Goal: Transaction & Acquisition: Book appointment/travel/reservation

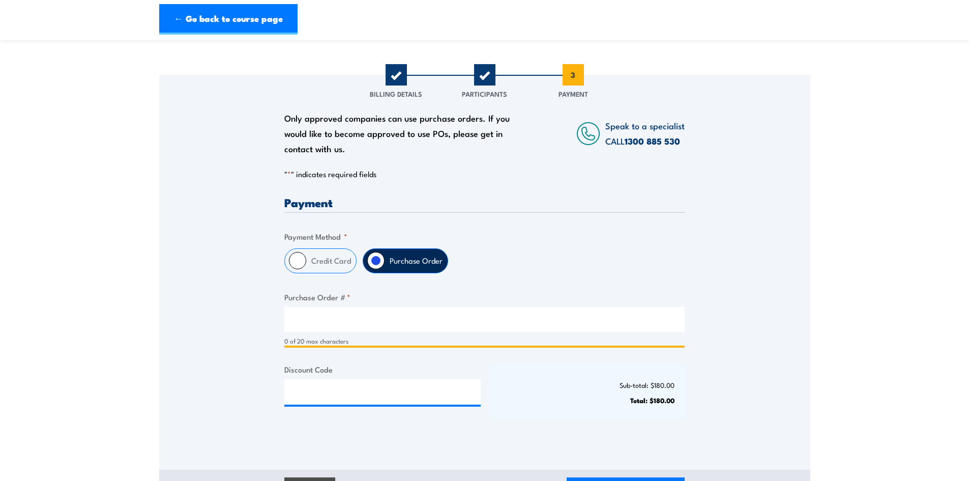
click at [327, 322] on input "Purchase Order # *" at bounding box center [484, 319] width 400 height 25
type input "8105053"
click at [591, 397] on p "Total: $180.00" at bounding box center [587, 400] width 176 height 8
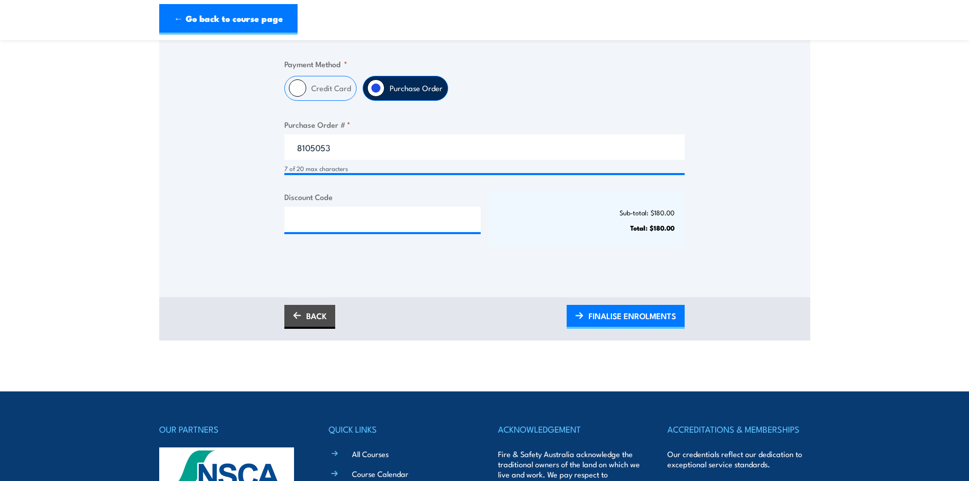
scroll to position [305, 0]
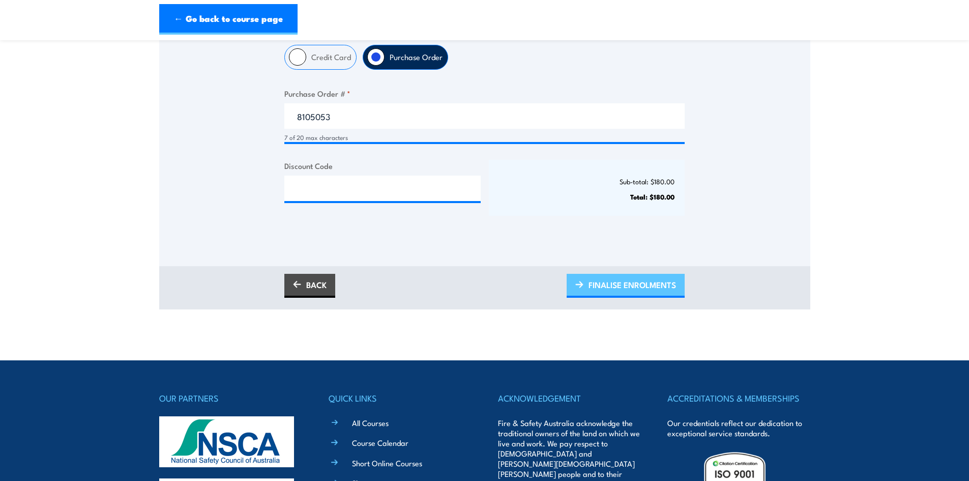
click at [637, 283] on span "FINALISE ENROLMENTS" at bounding box center [633, 284] width 88 height 27
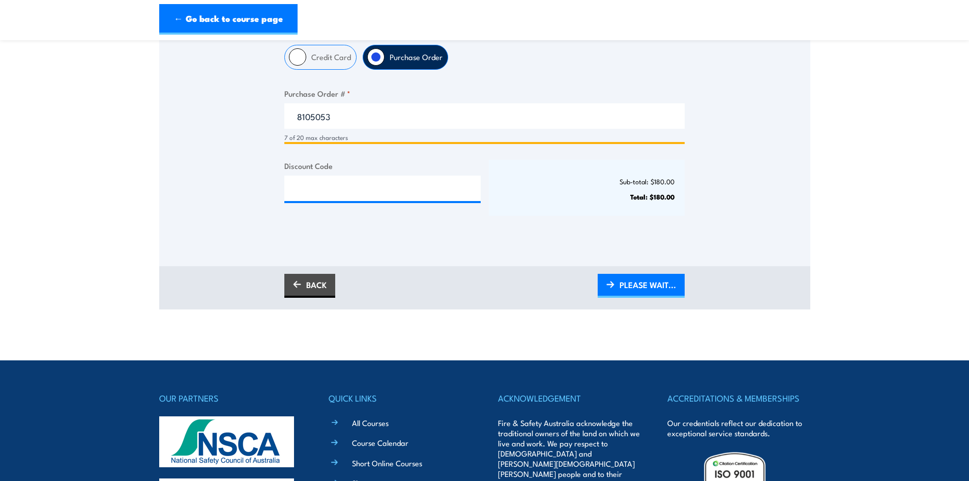
drag, startPoint x: 353, startPoint y: 118, endPoint x: 294, endPoint y: 119, distance: 59.5
click at [294, 119] on input "8105053" at bounding box center [484, 115] width 400 height 25
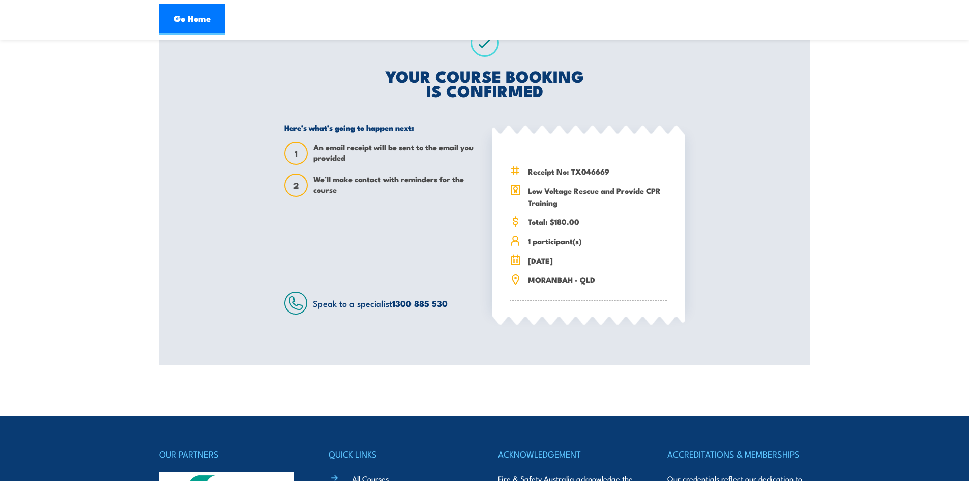
scroll to position [203, 0]
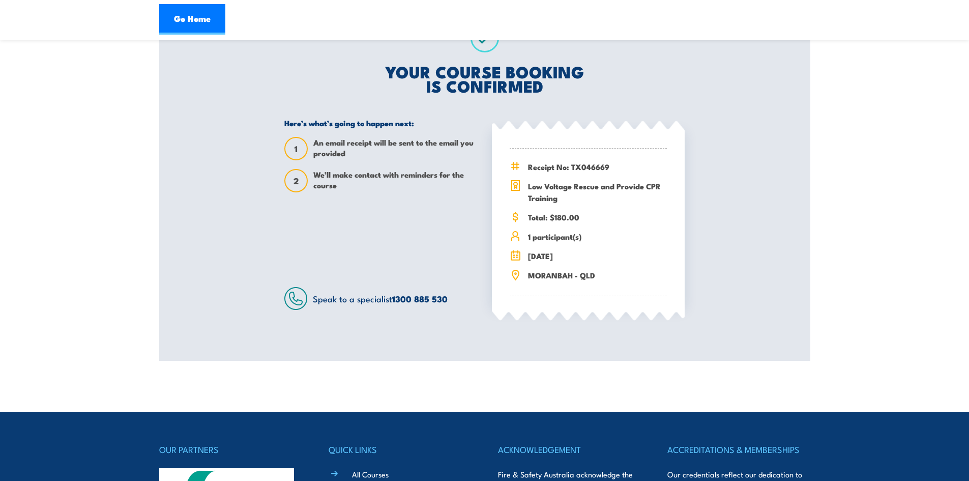
click at [753, 277] on html "Go Home Low Voltage Rescue and Provide CPR Training 4 September 2025 07:45 1 1 2" at bounding box center [484, 37] width 969 height 481
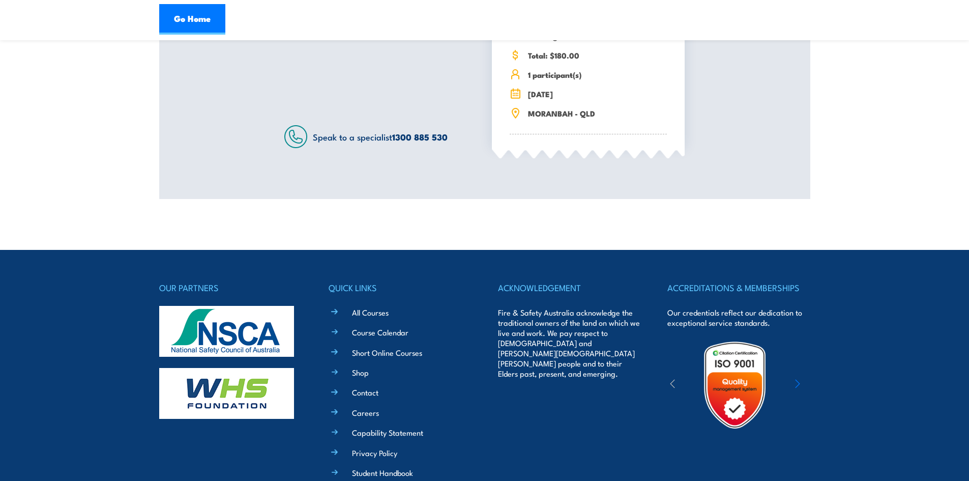
scroll to position [458, 0]
